Goal: Find specific page/section: Find specific page/section

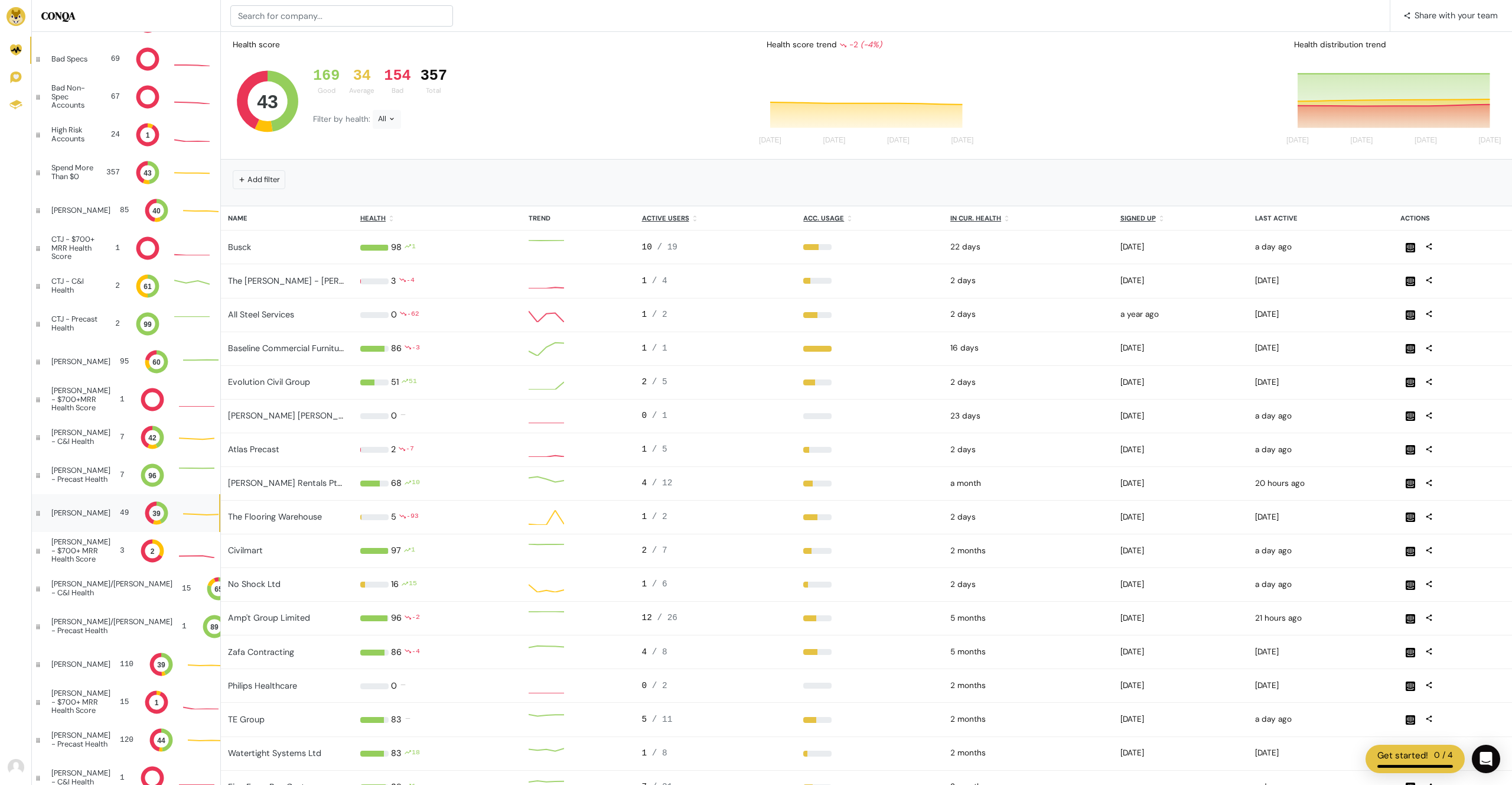
click at [81, 515] on div "[PERSON_NAME]" at bounding box center [81, 513] width 59 height 8
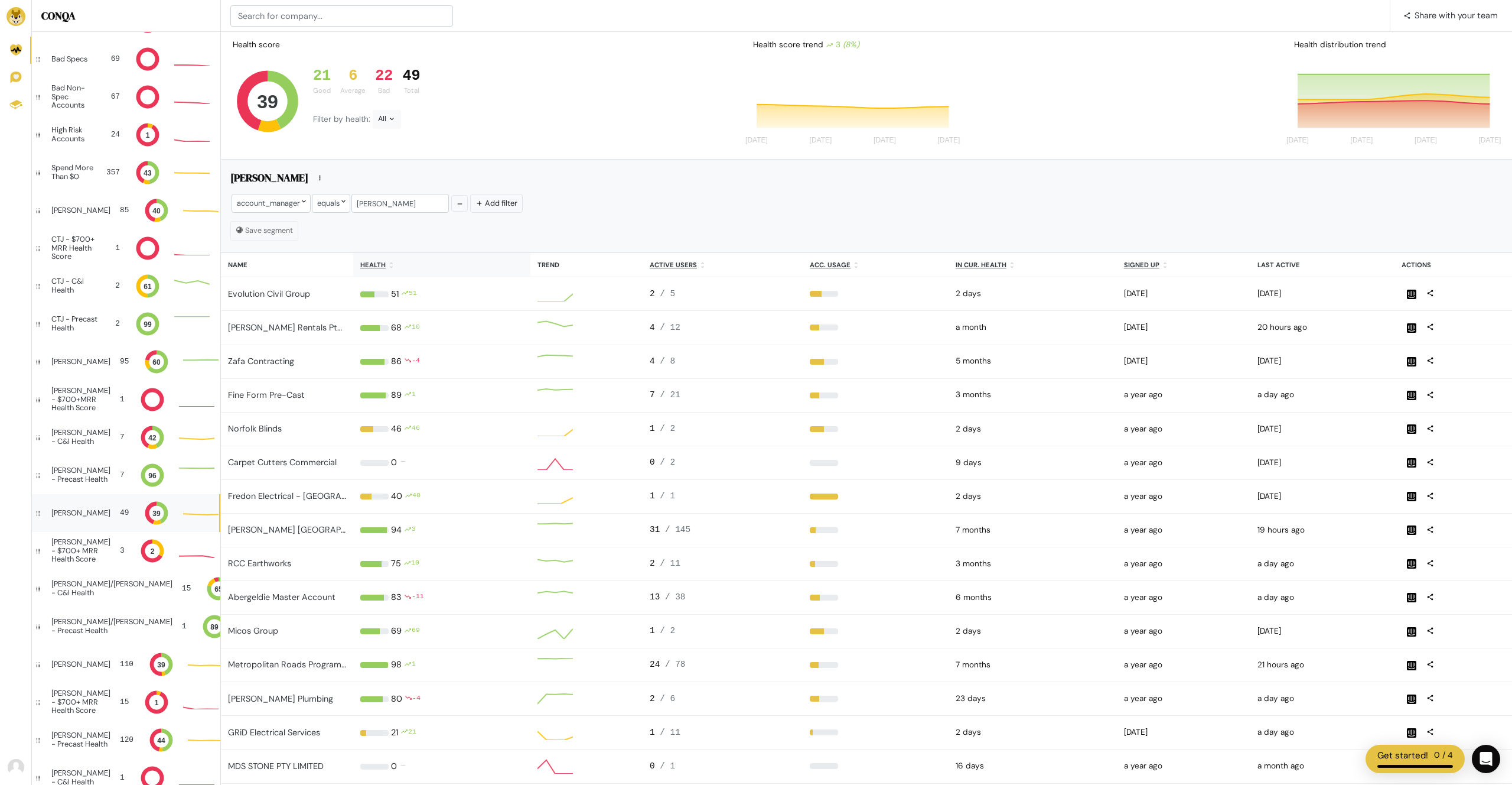
click at [394, 265] on icon at bounding box center [391, 265] width 8 height 8
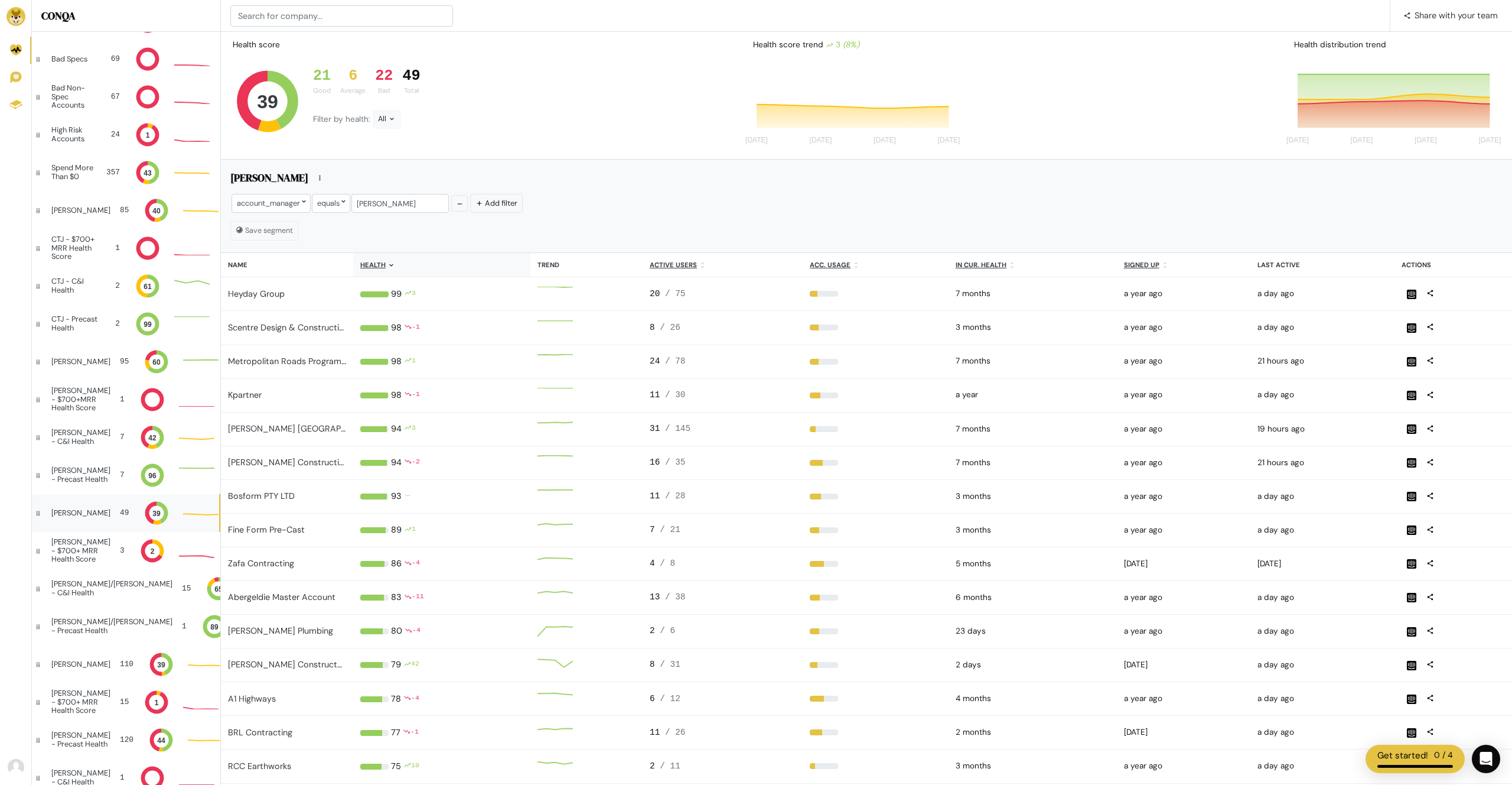
click at [394, 268] on icon at bounding box center [391, 265] width 8 height 8
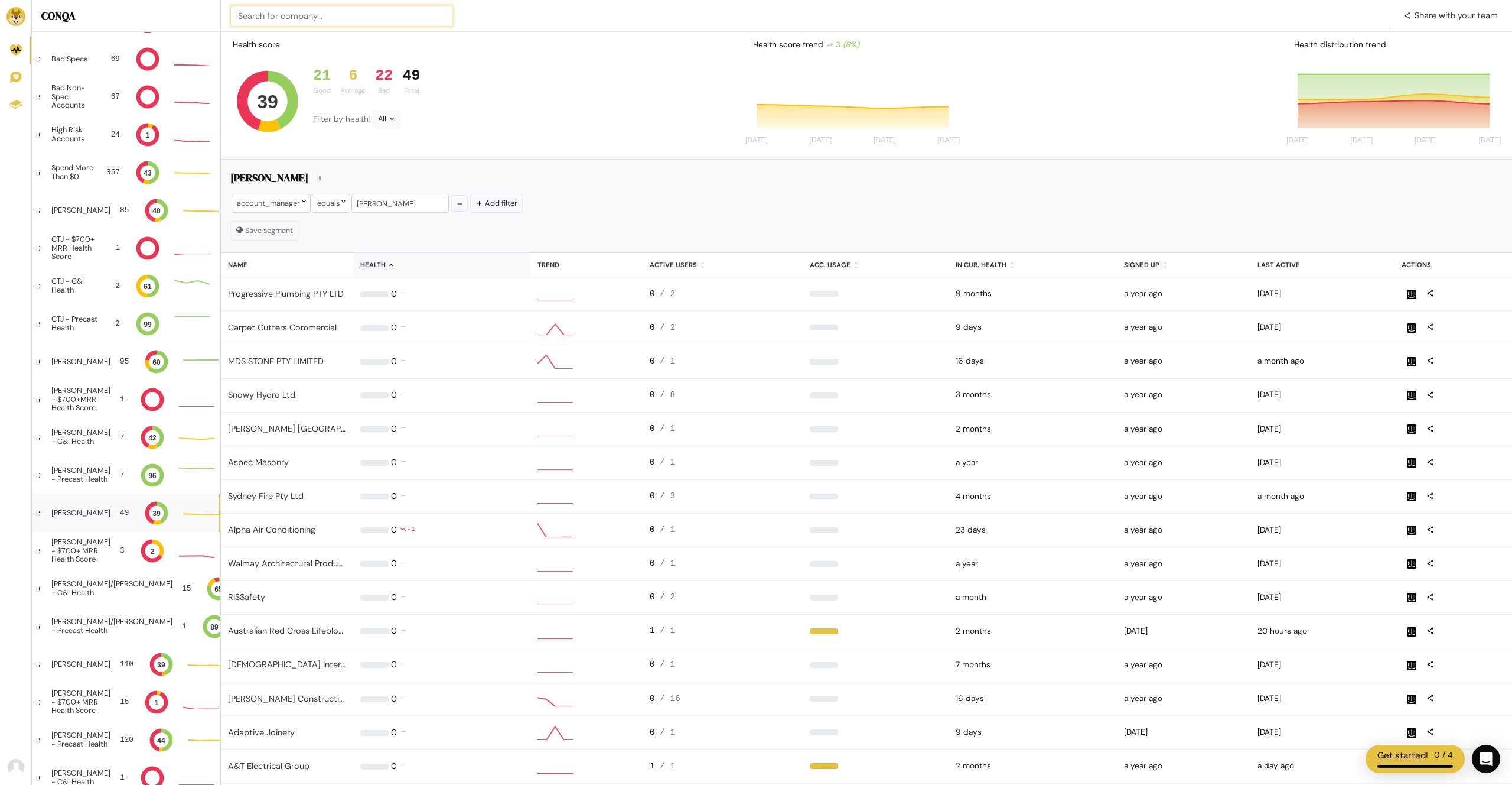
click at [306, 16] on input at bounding box center [342, 16] width 223 height 21
type input "evol"
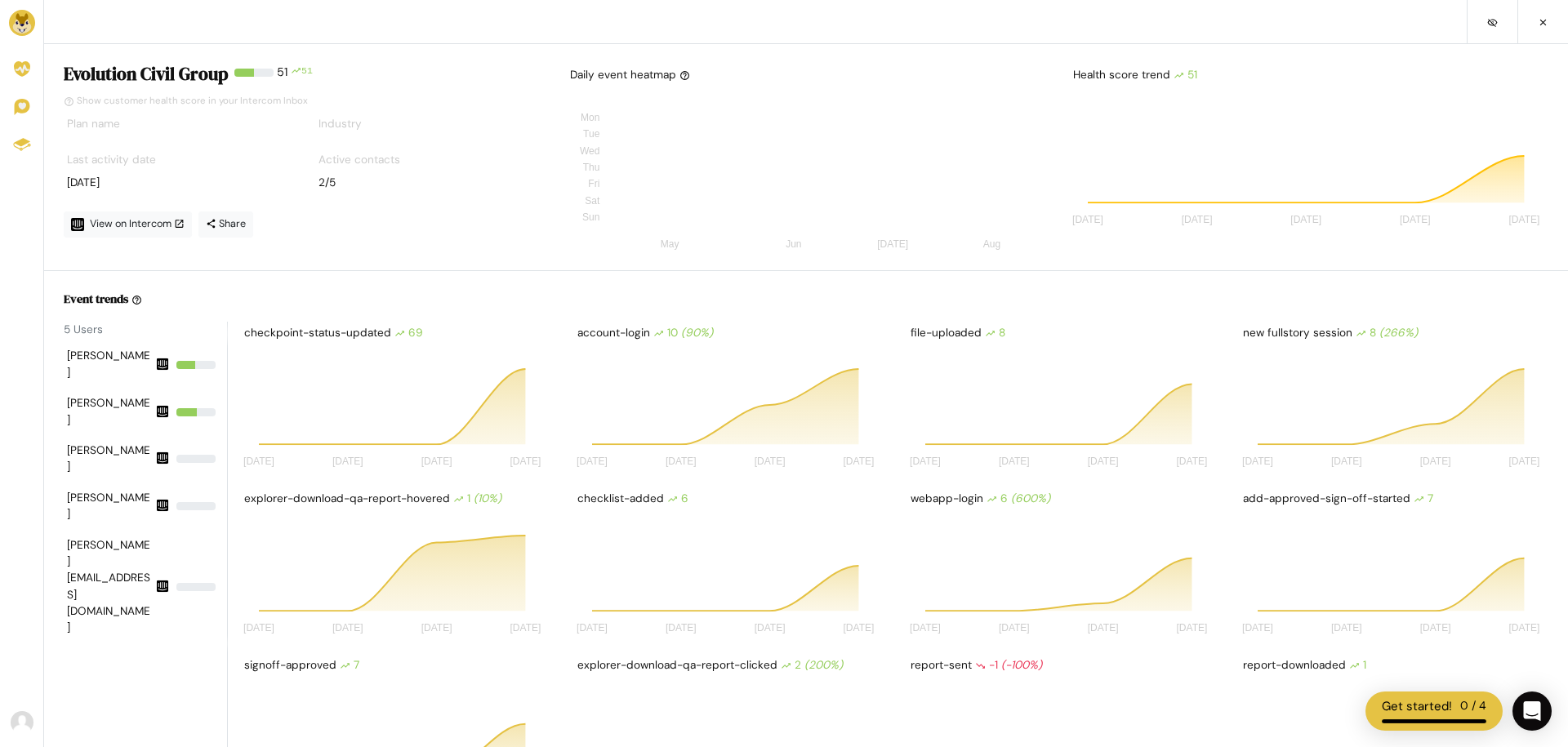
scroll to position [143, 309]
